Goal: Transaction & Acquisition: Purchase product/service

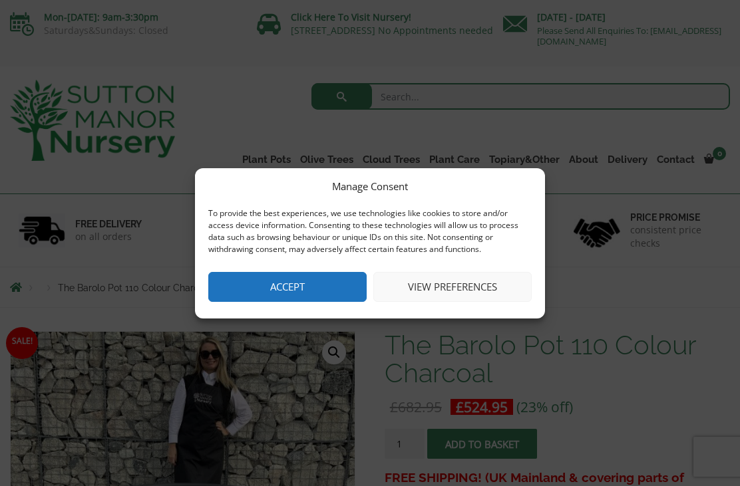
click at [274, 286] on button "Accept" at bounding box center [287, 287] width 158 height 30
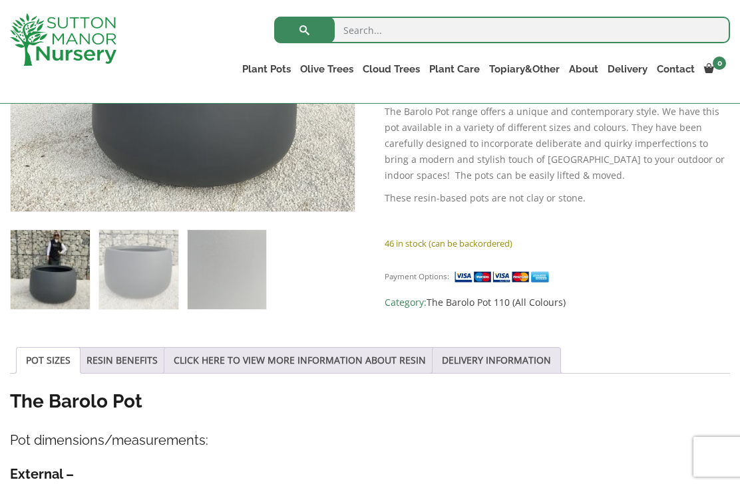
scroll to position [455, 0]
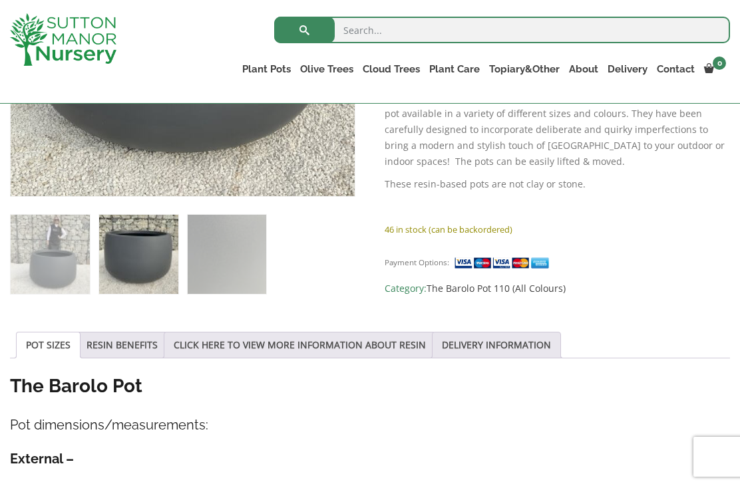
click at [119, 345] on link "RESIN BENEFITS" at bounding box center [122, 345] width 71 height 25
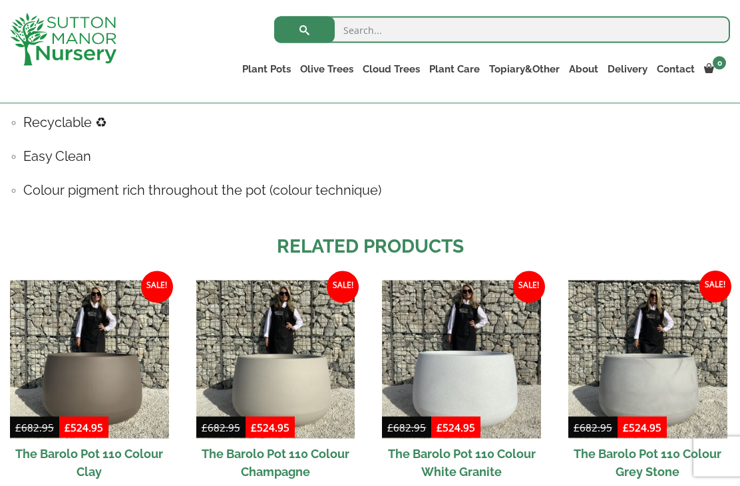
scroll to position [897, 0]
click at [701, 382] on img at bounding box center [647, 359] width 159 height 159
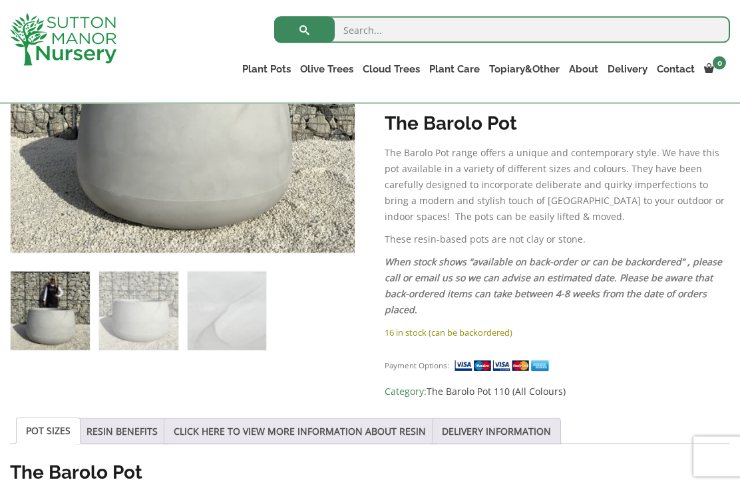
scroll to position [402, 0]
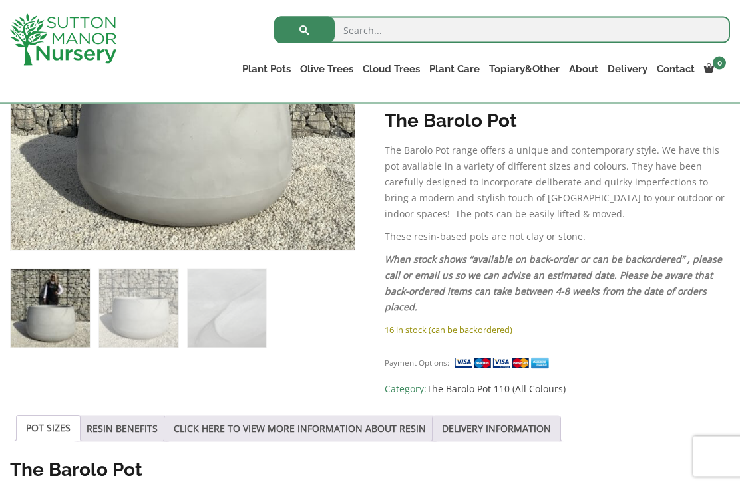
click at [266, 429] on link "CLICK HERE TO VIEW MORE INFORMATION ABOUT RESIN" at bounding box center [300, 429] width 252 height 25
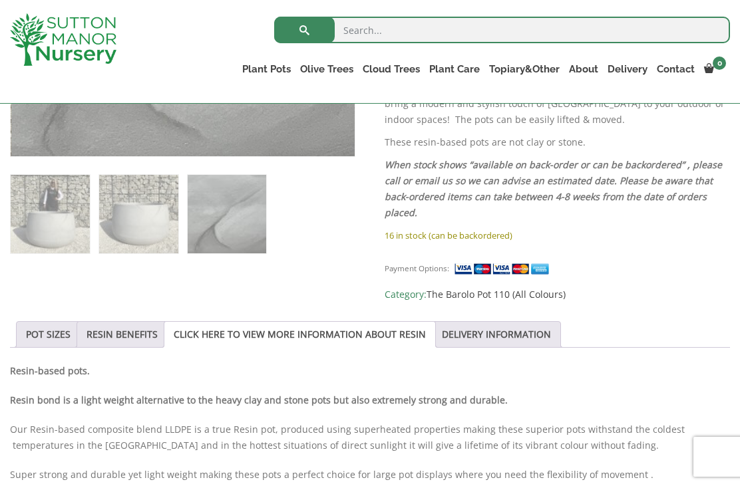
scroll to position [507, 0]
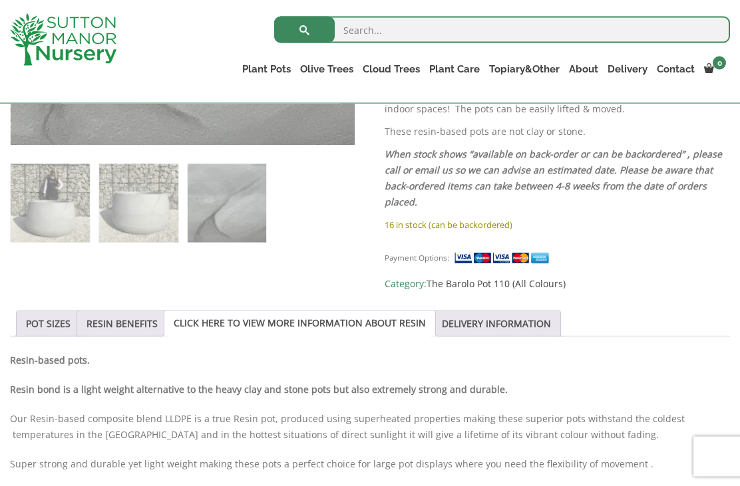
click at [43, 321] on link "POT SIZES" at bounding box center [48, 323] width 45 height 25
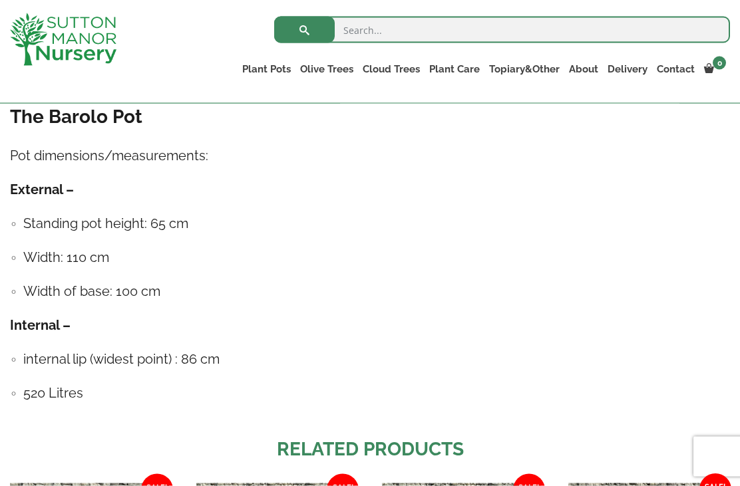
scroll to position [716, 0]
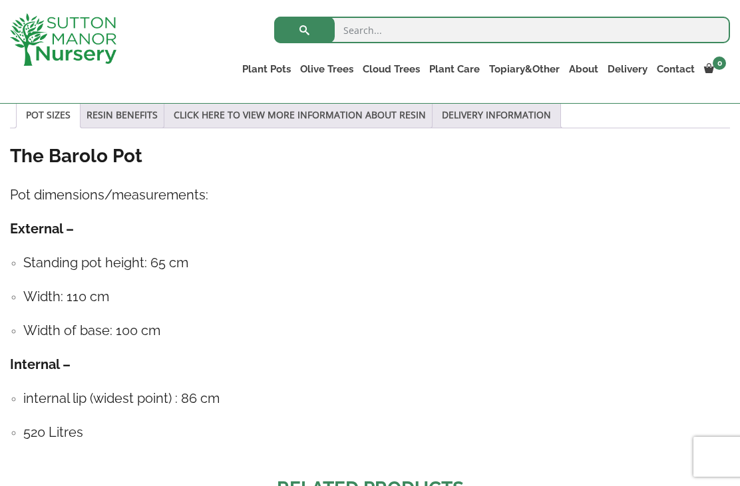
click at [688, 345] on div "The Barolo Pot Pot dimensions/measurements: External – Standing pot height: 65 …" at bounding box center [370, 300] width 720 height 313
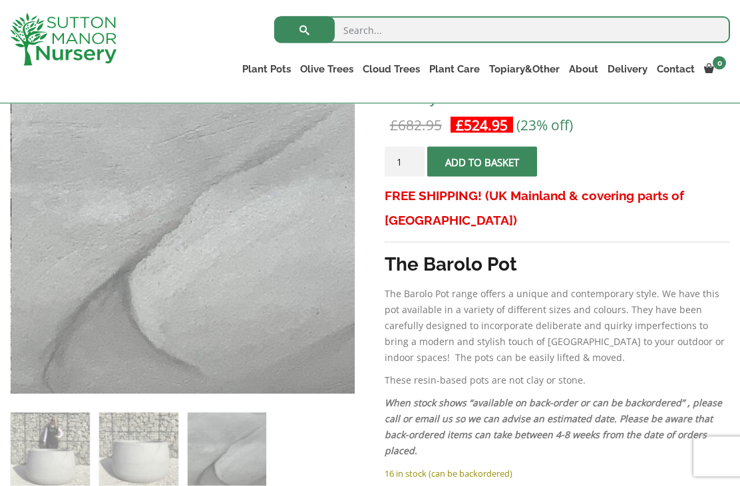
scroll to position [259, 0]
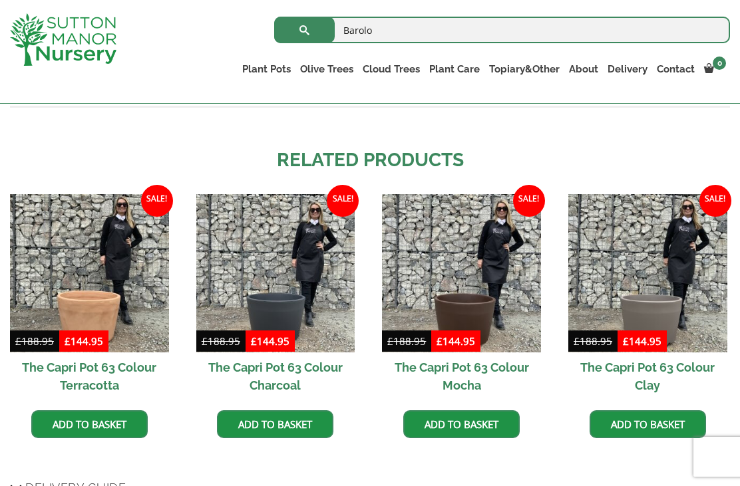
scroll to position [1167, 0]
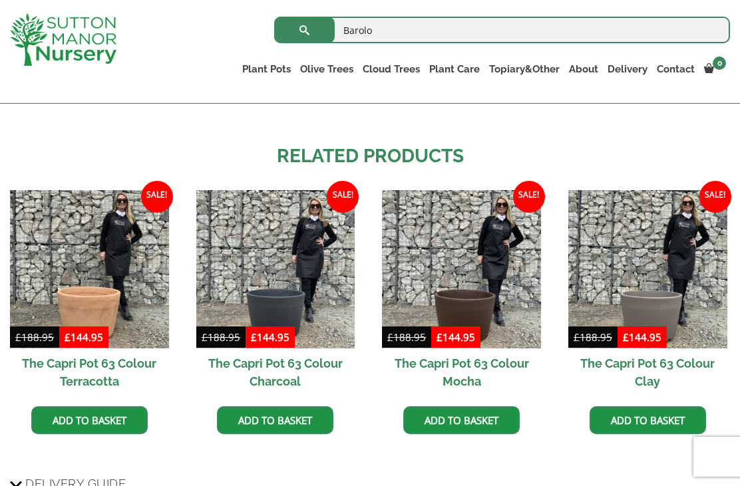
click at [683, 415] on link "Add to basket" at bounding box center [648, 421] width 116 height 28
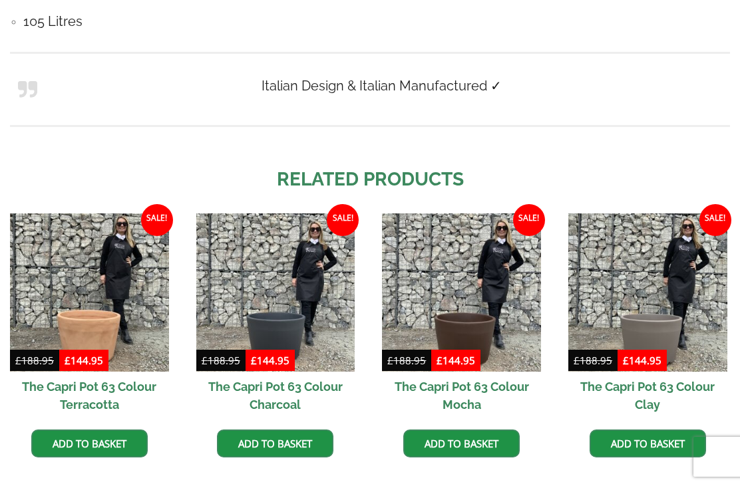
scroll to position [1209, 0]
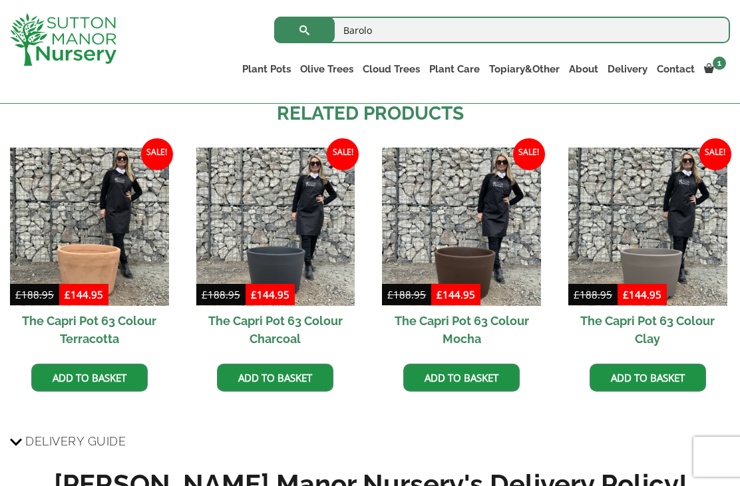
click at [656, 311] on h2 "The Capri Pot 63 Colour Clay" at bounding box center [647, 330] width 159 height 48
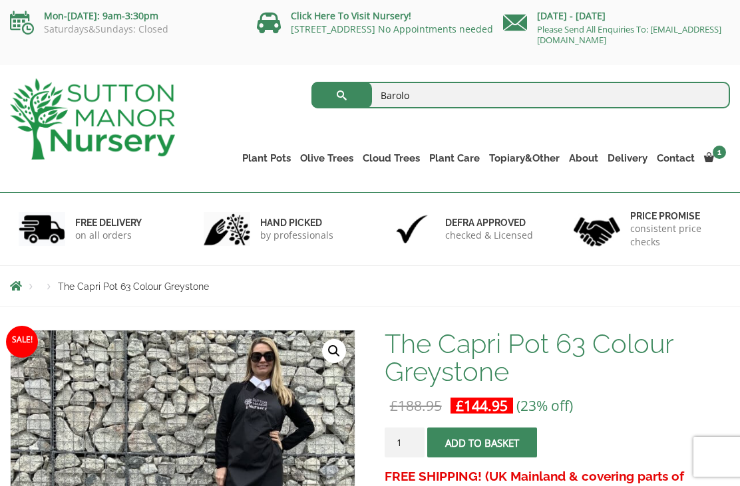
scroll to position [1, 0]
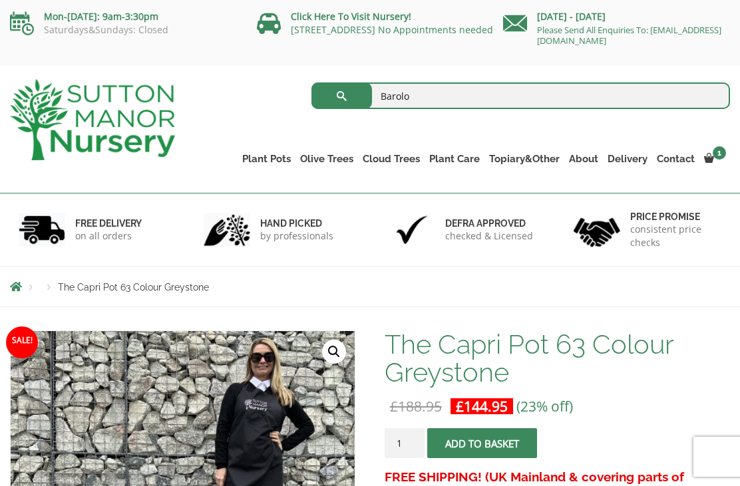
click at [273, 154] on link "Plant Pots" at bounding box center [267, 159] width 58 height 19
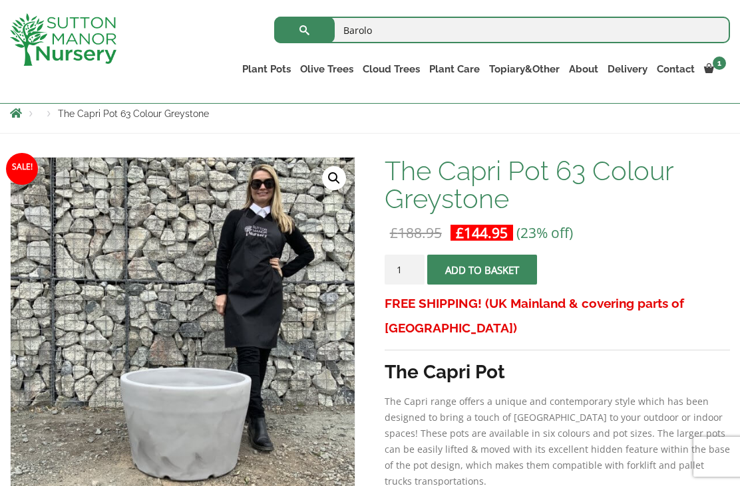
scroll to position [150, 0]
click at [0, 0] on link "The Barolo Pots" at bounding box center [0, 0] width 0 height 0
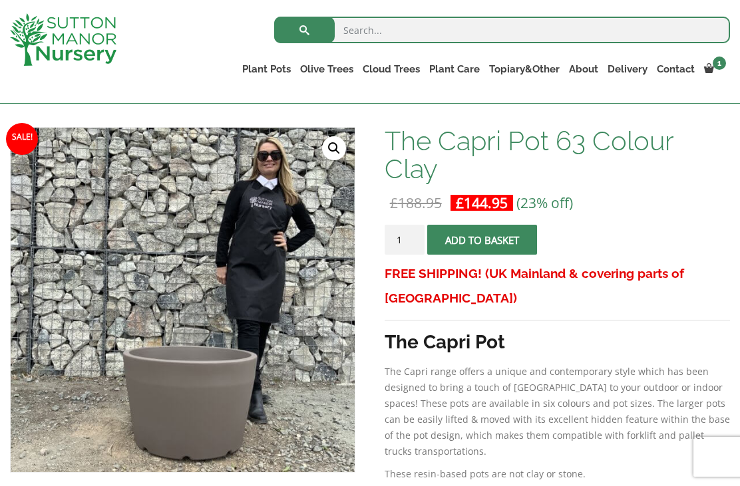
scroll to position [180, 0]
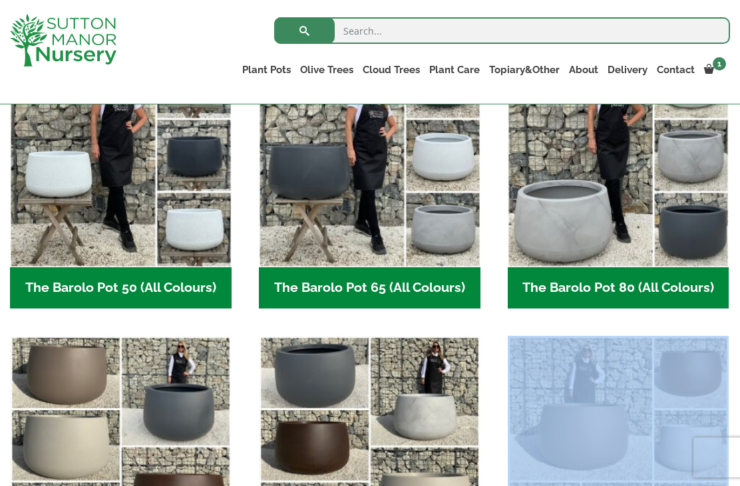
scroll to position [407, 0]
click at [588, 287] on h2 "The Barolo Pot 80 (All Colours) (6)" at bounding box center [619, 288] width 222 height 41
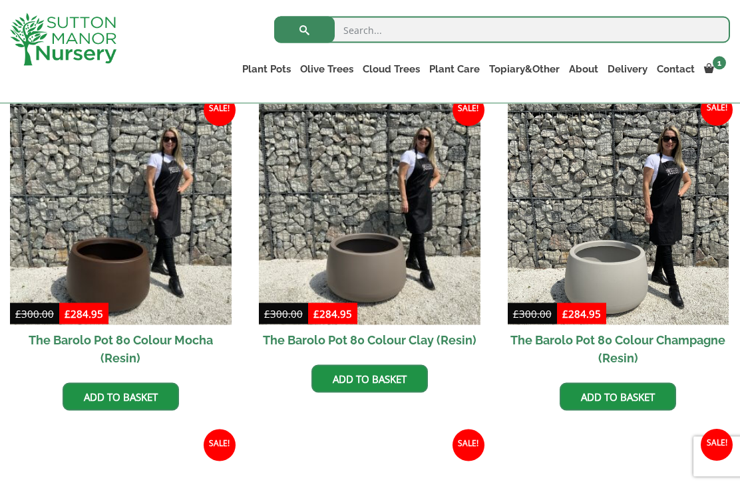
scroll to position [313, 0]
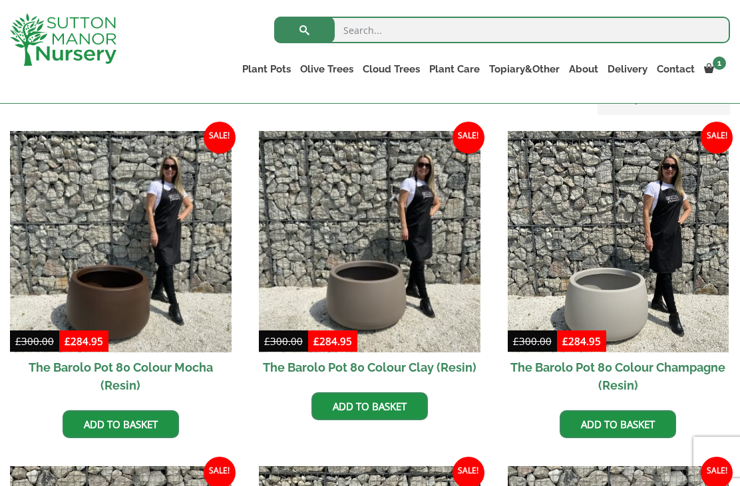
click at [677, 365] on h2 "The Barolo Pot 80 Colour Champagne (Resin)" at bounding box center [619, 377] width 222 height 48
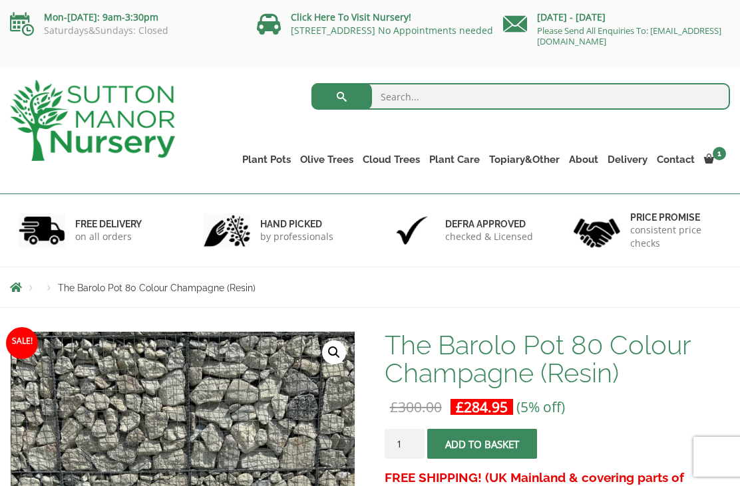
click at [0, 0] on link "The Atlantis Pots" at bounding box center [0, 0] width 0 height 0
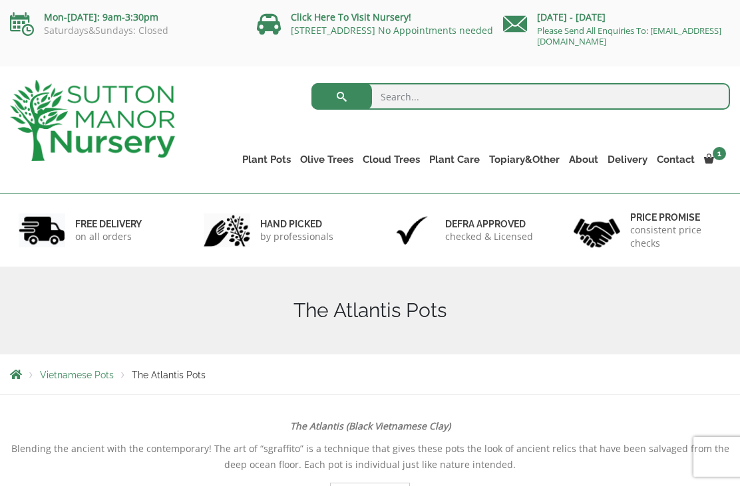
click at [0, 0] on link "Fibre Clay Pots" at bounding box center [0, 0] width 0 height 0
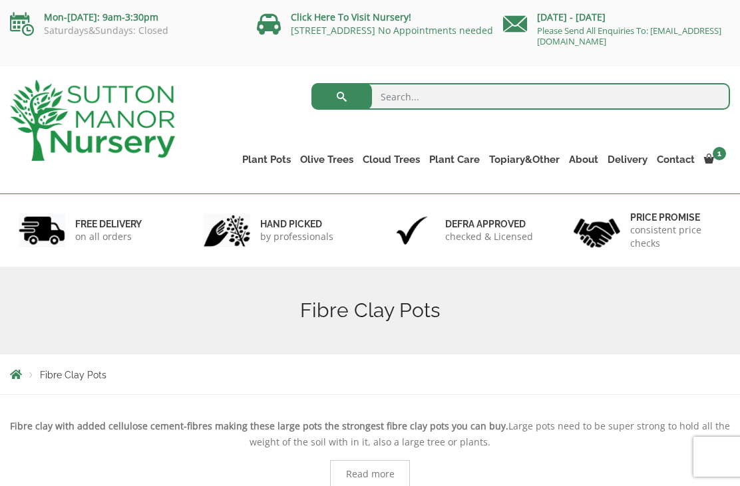
click at [0, 0] on link "The Iron Stone Pots" at bounding box center [0, 0] width 0 height 0
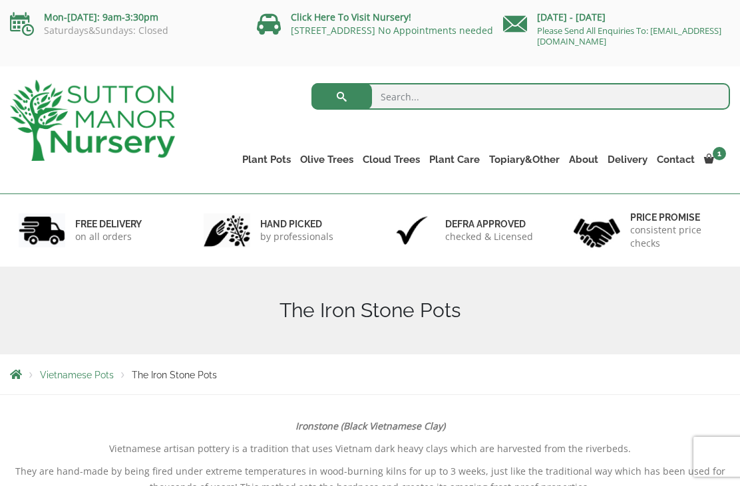
click at [0, 0] on link "Wabi-Sabi" at bounding box center [0, 0] width 0 height 0
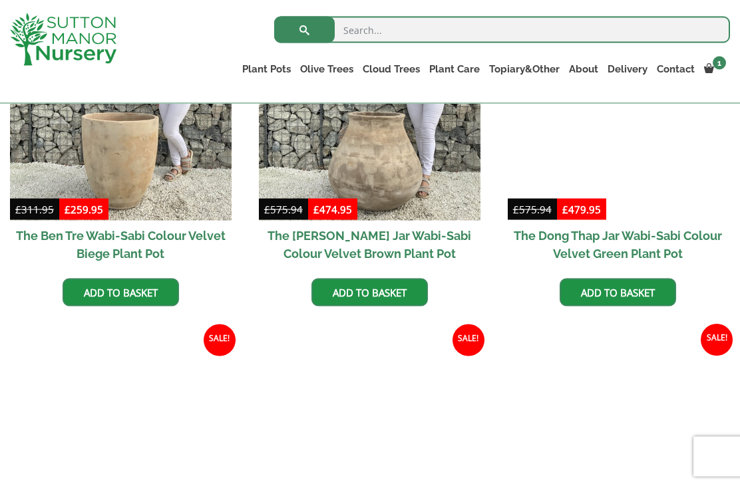
scroll to position [781, 0]
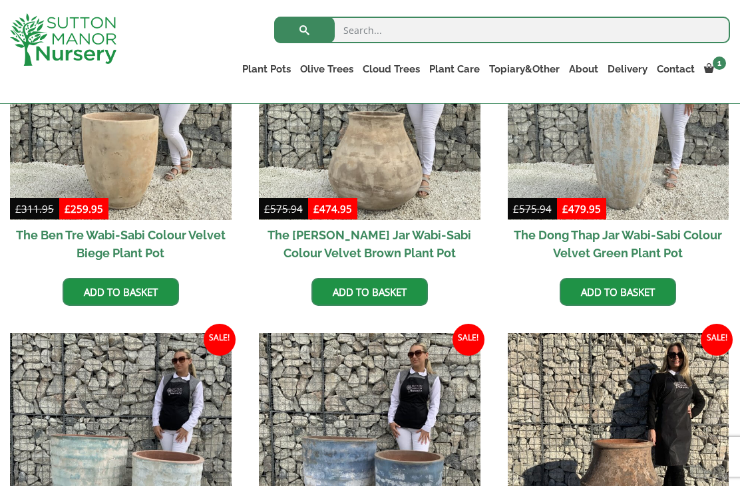
click at [0, 0] on link "The Old Stone Pots" at bounding box center [0, 0] width 0 height 0
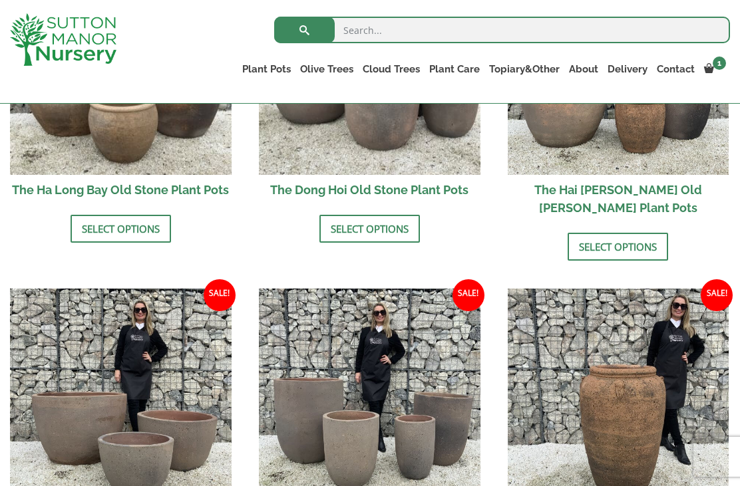
scroll to position [616, 0]
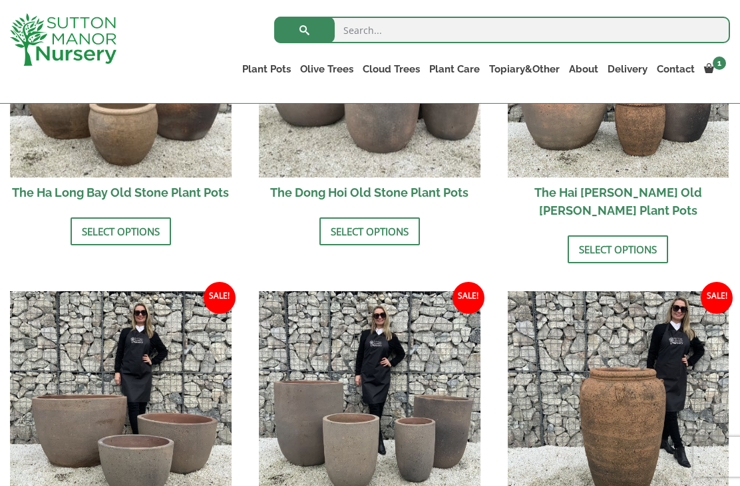
click at [0, 0] on link "The Capri Pots" at bounding box center [0, 0] width 0 height 0
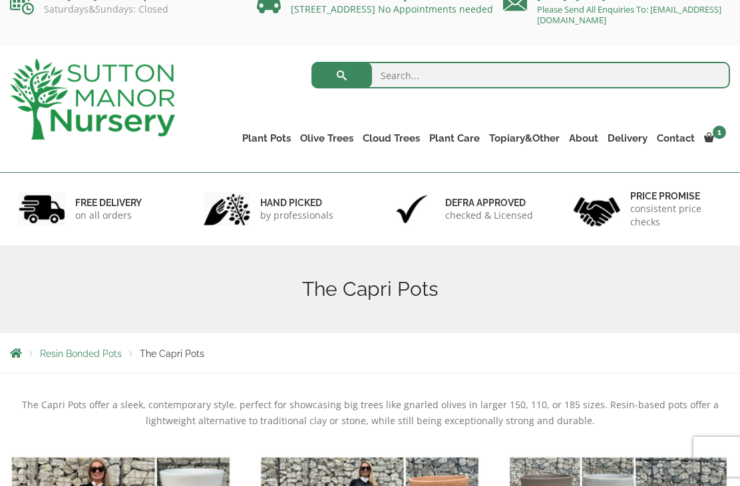
scroll to position [19, 0]
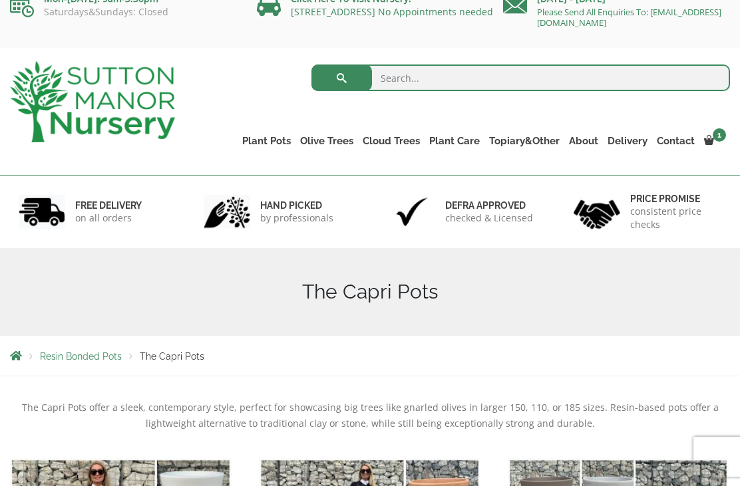
click at [0, 0] on link "The Brunello Pots" at bounding box center [0, 0] width 0 height 0
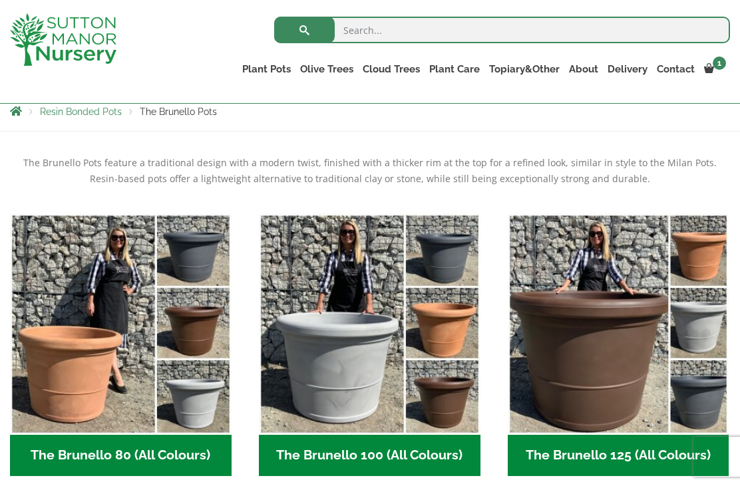
scroll to position [239, 0]
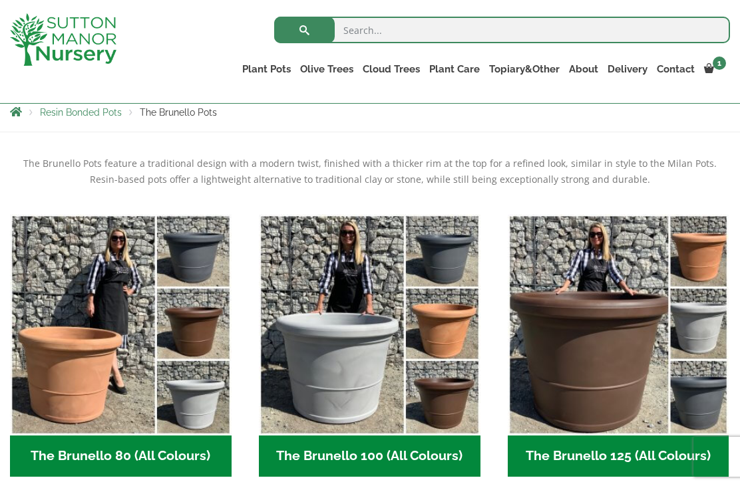
click at [0, 0] on link "View cart" at bounding box center [0, 0] width 0 height 0
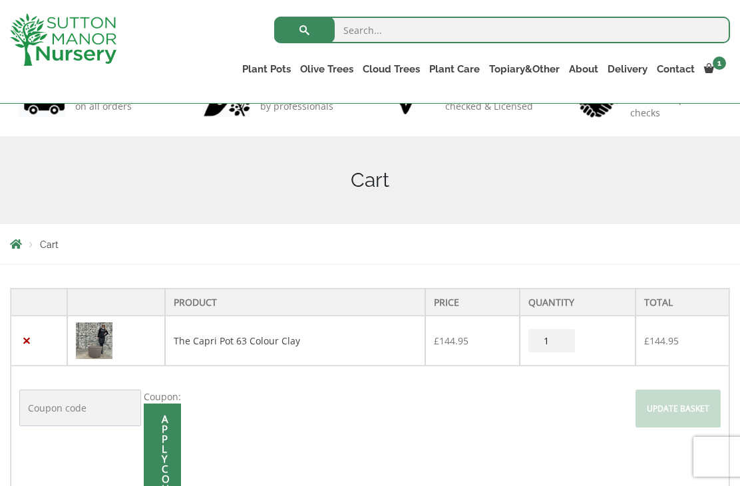
scroll to position [124, 0]
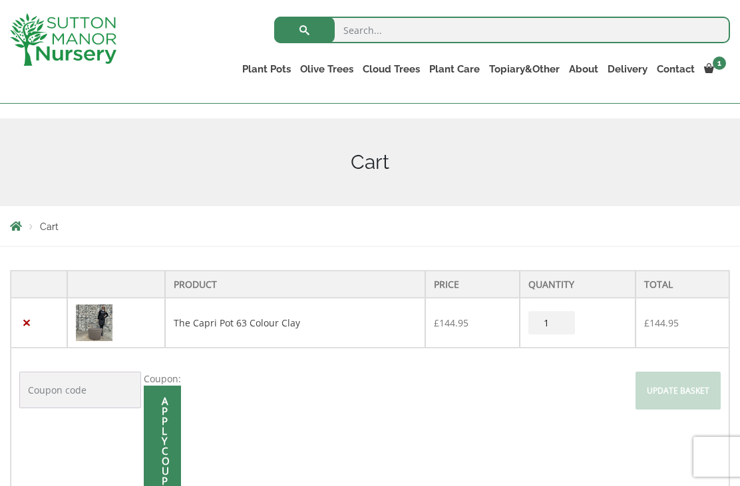
click at [29, 320] on link "×" at bounding box center [26, 323] width 14 height 14
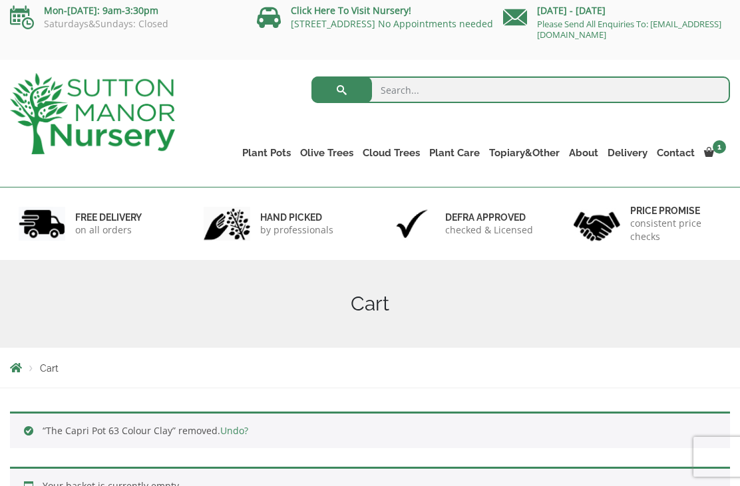
scroll to position [0, 0]
